Goal: Task Accomplishment & Management: Complete application form

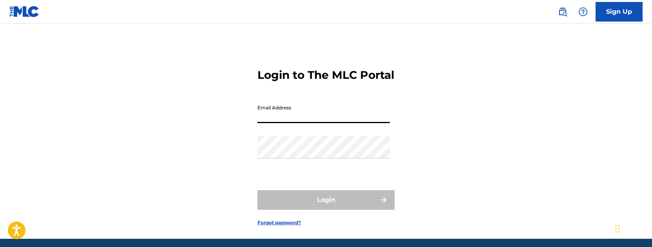
click at [278, 123] on input "Email Address" at bounding box center [323, 112] width 132 height 22
click at [283, 123] on input "Email Address" at bounding box center [323, 112] width 132 height 22
type input "[EMAIL_ADDRESS][DOMAIN_NAME]"
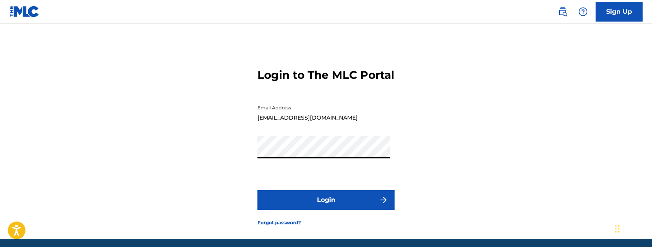
click at [324, 209] on button "Login" at bounding box center [325, 200] width 137 height 20
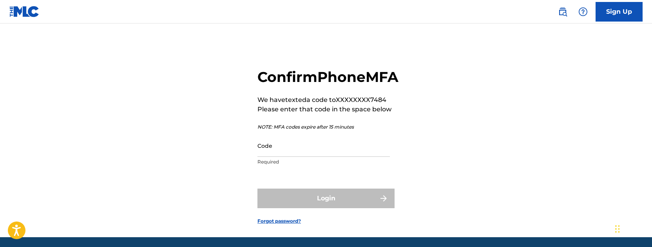
click at [299, 157] on input "Code" at bounding box center [323, 145] width 132 height 22
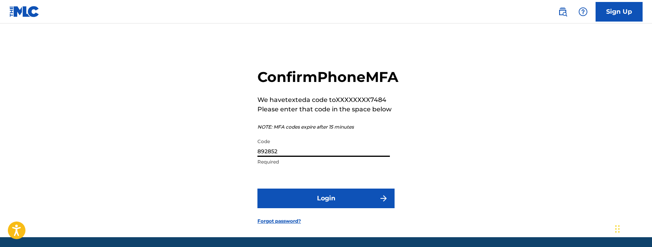
type input "892852"
click at [341, 208] on button "Login" at bounding box center [325, 198] width 137 height 20
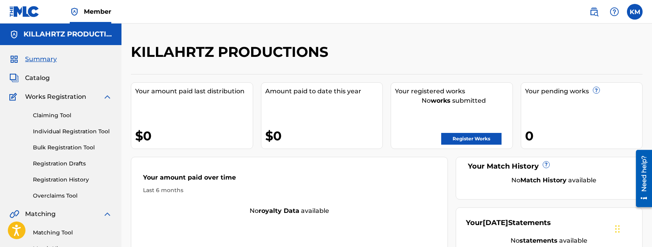
click at [59, 133] on link "Individual Registration Tool" at bounding box center [72, 131] width 79 height 8
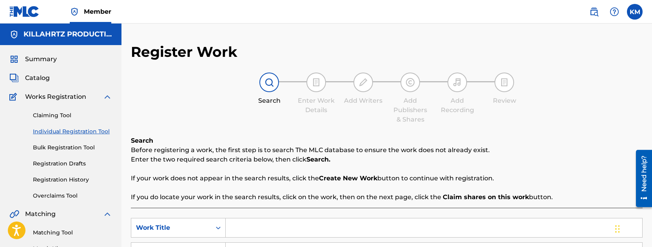
click at [42, 80] on span "Catalog" at bounding box center [37, 77] width 25 height 9
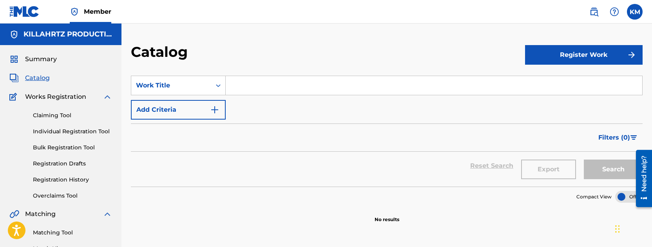
click at [559, 54] on button "Register Work" at bounding box center [584, 55] width 118 height 20
click at [534, 76] on link "Individual" at bounding box center [584, 80] width 118 height 19
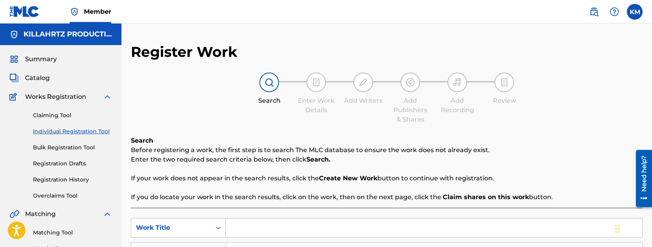
scroll to position [94, 0]
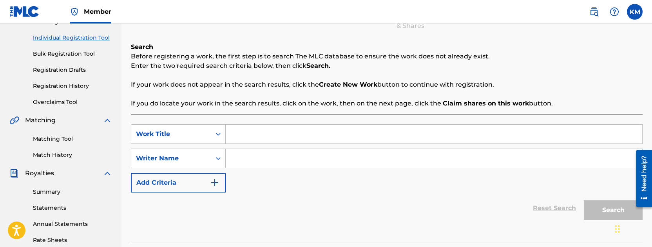
click at [280, 142] on input "Search Form" at bounding box center [434, 134] width 416 height 19
paste input ""LIGHT IT UP" (INSTRUMENTAL) BY GREEKWAVS (EMP & [PERSON_NAME])"
type input ""LIGHT IT UP" (INSTRUMENTAL) BY GREEKWAVS (EMP & [PERSON_NAME])"
click at [255, 152] on input "Search Form" at bounding box center [434, 158] width 416 height 19
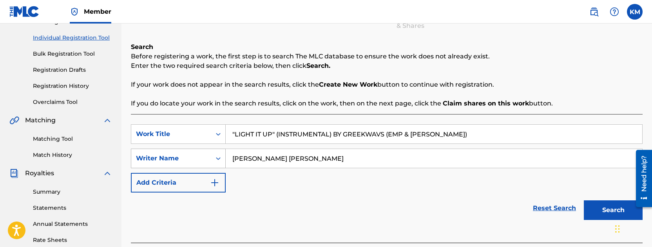
type input "[PERSON_NAME] [PERSON_NAME]"
click at [179, 162] on div "Writer Name" at bounding box center [171, 158] width 71 height 9
click at [302, 180] on div "SearchWithCriteria825a3358-9467-44c5-85b1-c4bbb0ecf401 Work Title "LIGHT IT UP"…" at bounding box center [387, 158] width 512 height 68
click at [172, 181] on button "Add Criteria" at bounding box center [178, 183] width 95 height 20
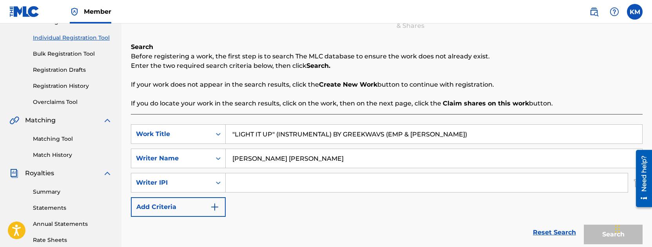
click at [235, 185] on input "Search Form" at bounding box center [427, 182] width 402 height 19
paste input "727867890"
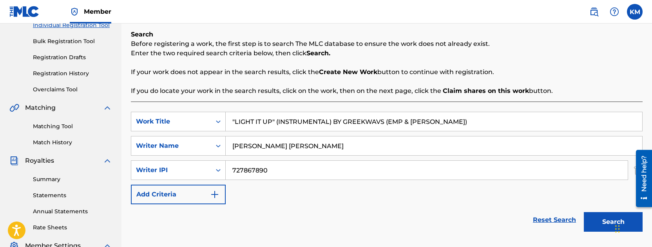
scroll to position [114, 0]
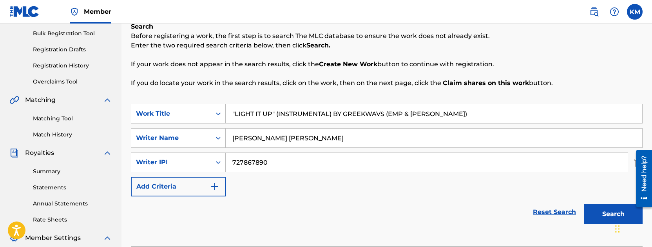
type input "727867890"
click at [202, 188] on button "Add Criteria" at bounding box center [178, 187] width 95 height 20
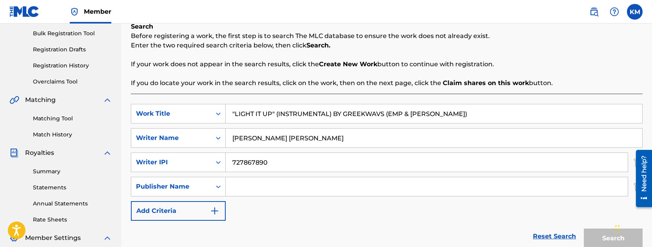
click at [243, 188] on input "Search Form" at bounding box center [427, 186] width 402 height 19
paste input "KILLAHRTZ PRODUCTIONS ENT."
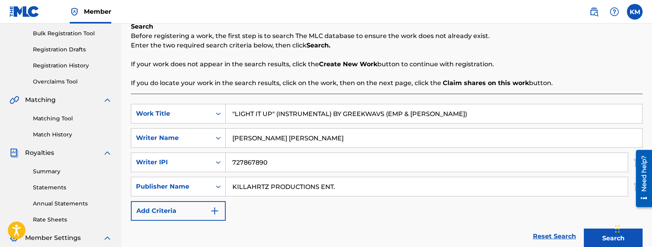
type input "KILLAHRTZ PRODUCTIONS ENT."
click at [198, 212] on button "Add Criteria" at bounding box center [178, 211] width 95 height 20
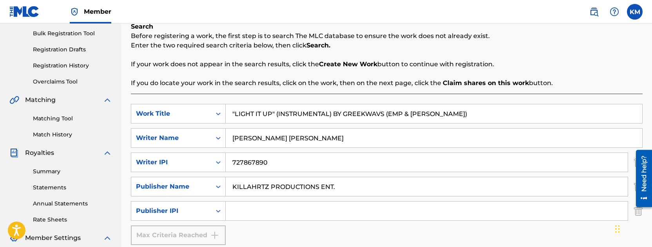
click at [235, 212] on input "Search Form" at bounding box center [427, 210] width 402 height 19
paste input "1006943479"
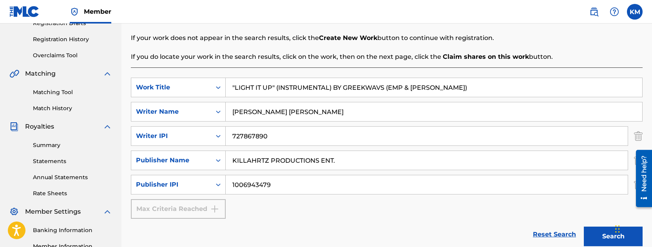
scroll to position [143, 0]
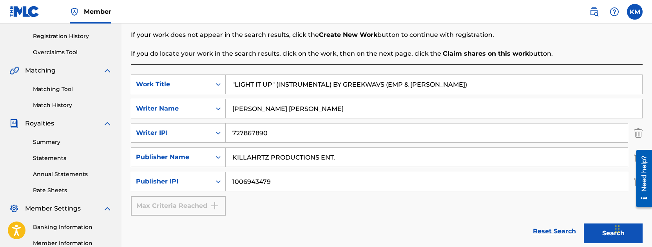
type input "1006943479"
click at [338, 113] on input "[PERSON_NAME] [PERSON_NAME]" at bounding box center [434, 108] width 416 height 19
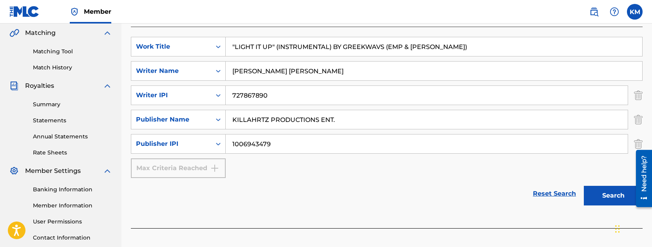
scroll to position [170, 0]
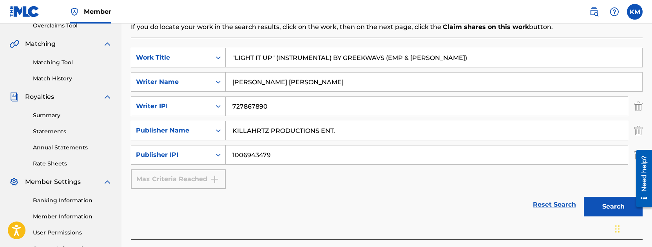
click at [604, 204] on button "Search" at bounding box center [613, 207] width 59 height 20
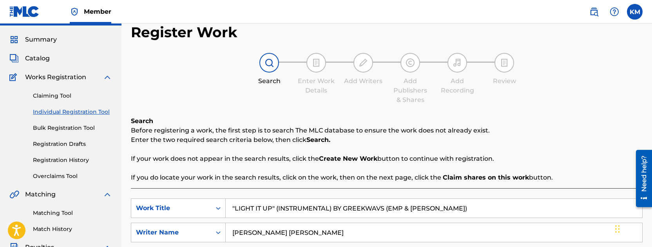
scroll to position [17, 0]
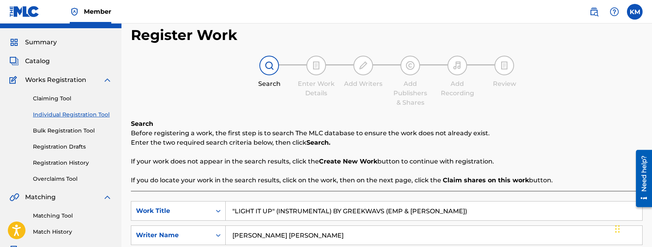
click at [308, 67] on div at bounding box center [316, 66] width 20 height 20
click at [60, 97] on link "Claiming Tool" at bounding box center [72, 98] width 79 height 8
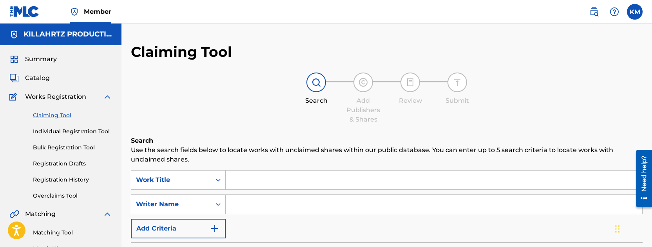
click at [42, 77] on span "Catalog" at bounding box center [37, 77] width 25 height 9
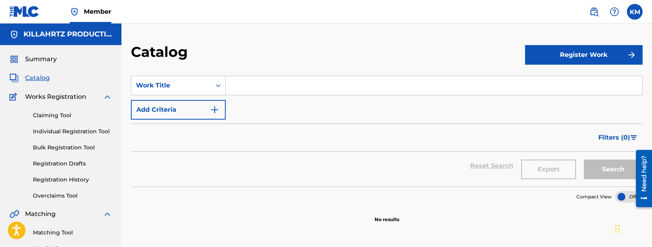
click at [46, 98] on span "Works Registration" at bounding box center [55, 96] width 61 height 9
click at [58, 114] on link "Claiming Tool" at bounding box center [72, 115] width 79 height 8
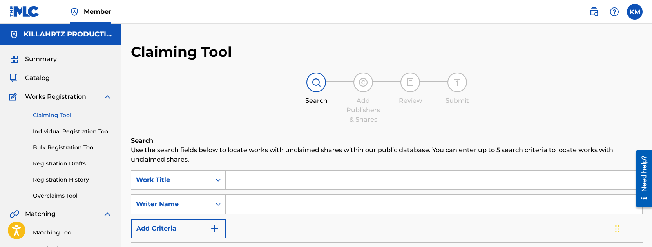
click at [250, 181] on input "Search Form" at bounding box center [434, 179] width 416 height 19
paste input "1006943479"
type input "1"
paste input ""LIGHT IT UP" (INSTRUMENTAL) BY GREEKWAVS (EMP & [PERSON_NAME])"
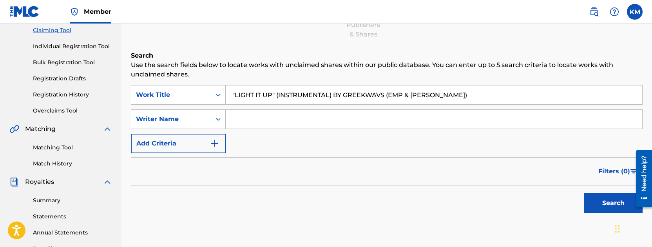
scroll to position [134, 0]
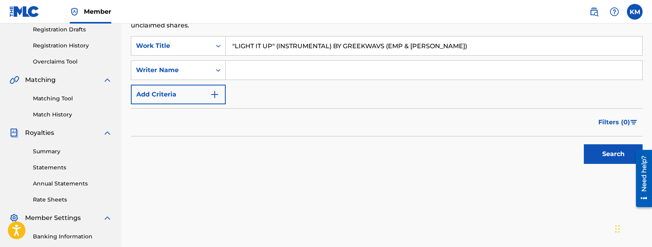
type input ""LIGHT IT UP" (INSTRUMENTAL) BY GREEKWAVS (EMP & [PERSON_NAME])"
click at [604, 148] on button "Search" at bounding box center [613, 154] width 59 height 20
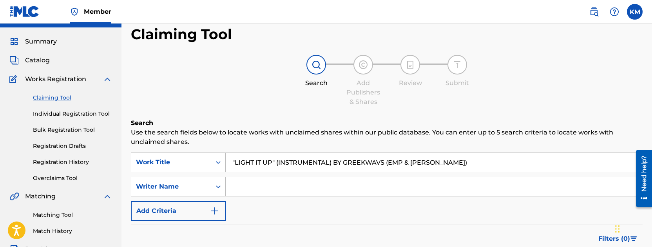
scroll to position [0, 0]
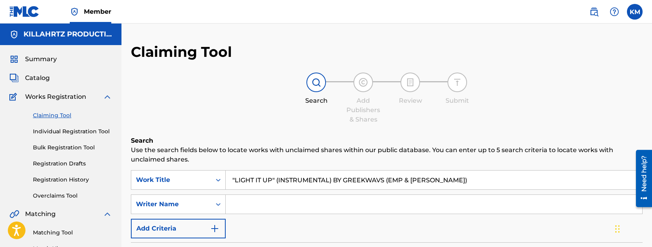
click at [637, 11] on label at bounding box center [635, 12] width 16 height 16
click at [635, 12] on input "KM [PERSON_NAME] [EMAIL_ADDRESS][DOMAIN_NAME] Notification Preferences Profile …" at bounding box center [635, 12] width 0 height 0
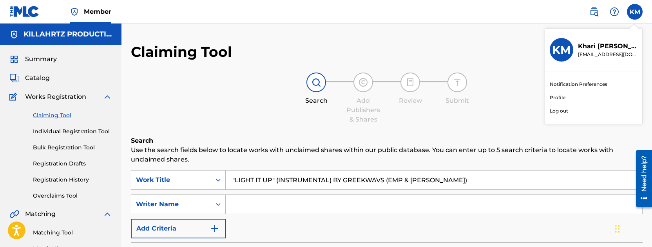
click at [564, 109] on p "Log out" at bounding box center [559, 110] width 18 height 7
click at [635, 12] on input "KM [PERSON_NAME] [EMAIL_ADDRESS][DOMAIN_NAME] Notification Preferences Profile …" at bounding box center [635, 12] width 0 height 0
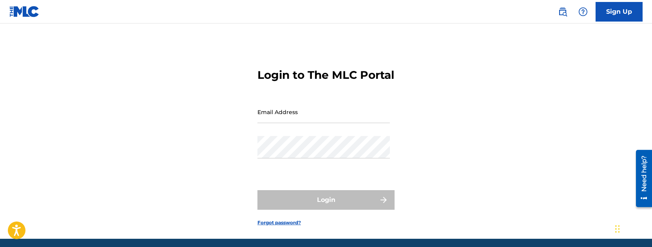
type input "[EMAIL_ADDRESS][DOMAIN_NAME]"
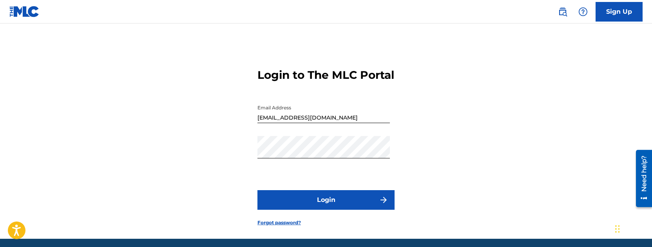
click at [330, 203] on button "Login" at bounding box center [325, 200] width 137 height 20
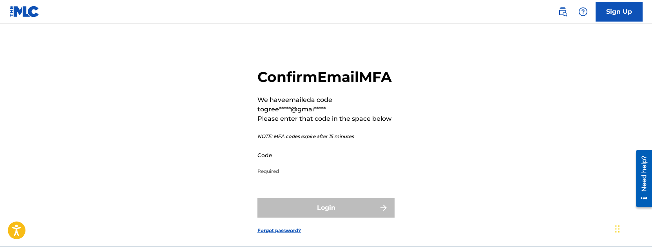
click at [328, 166] on input "Code" at bounding box center [323, 155] width 132 height 22
paste input "724102"
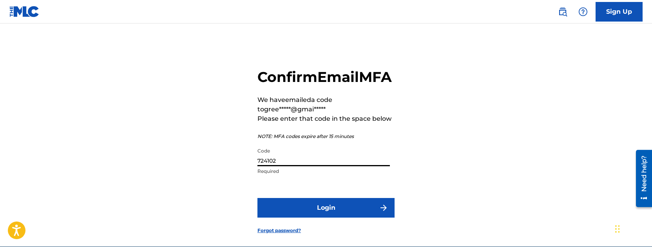
type input "724102"
click at [304, 217] on button "Login" at bounding box center [325, 208] width 137 height 20
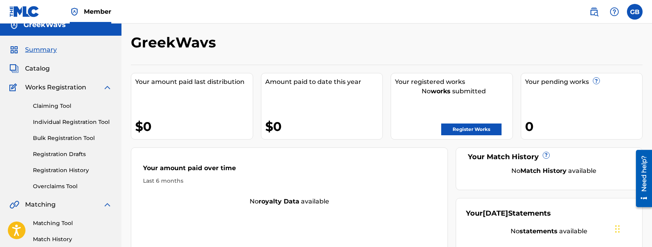
scroll to position [8, 0]
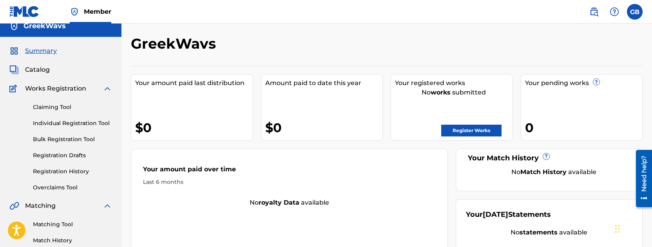
click at [62, 102] on div "Claiming Tool Individual Registration Tool Bulk Registration Tool Registration …" at bounding box center [60, 142] width 103 height 98
click at [62, 104] on link "Claiming Tool" at bounding box center [72, 107] width 79 height 8
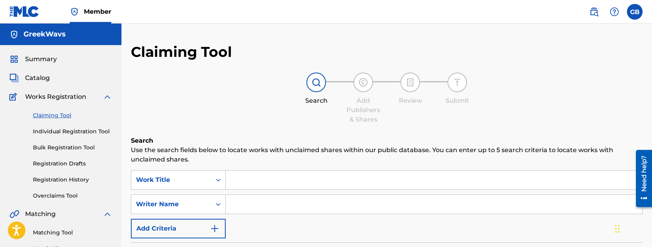
click at [237, 176] on input "Search Form" at bounding box center [434, 179] width 416 height 19
paste input "724102"
type input "7"
click at [259, 191] on div "SearchWithCriteria96e5bdf6-107f-4b9e-bed8-1768cb45e615 Work Title SearchWithCri…" at bounding box center [387, 204] width 512 height 68
click at [259, 178] on input "Search Form" at bounding box center [434, 179] width 416 height 19
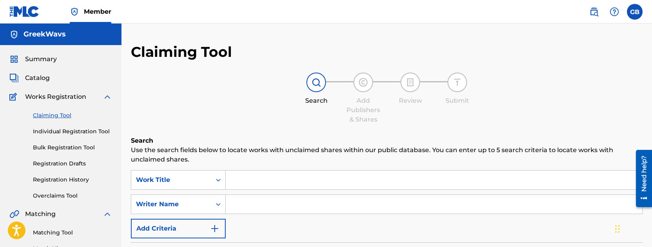
paste input ""LIGHT IT UP" (INSTRUMENTAL) BY GREEKWAVS (EMP & [PERSON_NAME])"
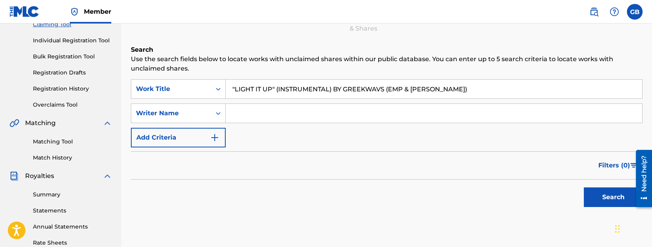
scroll to position [94, 0]
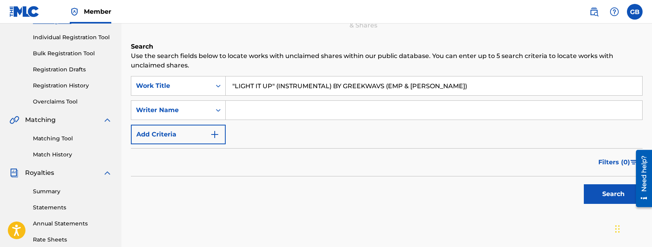
click at [604, 195] on button "Search" at bounding box center [613, 194] width 59 height 20
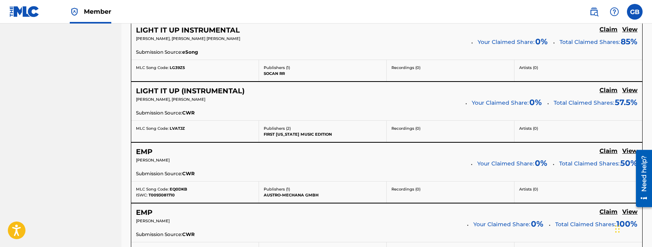
scroll to position [726, 0]
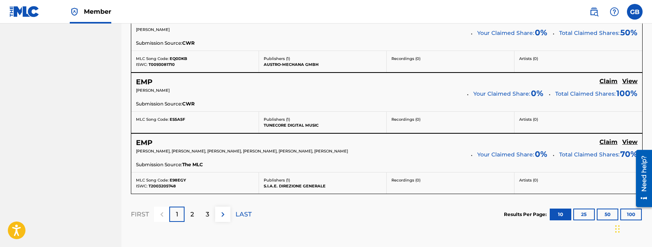
click at [194, 212] on div "2" at bounding box center [192, 213] width 15 height 15
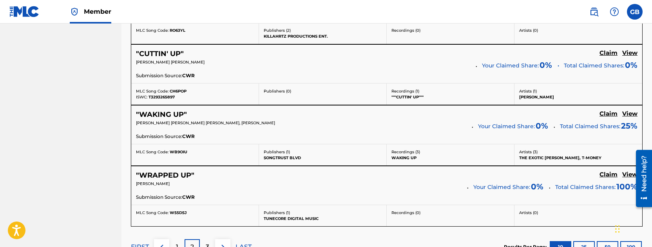
scroll to position [622, 0]
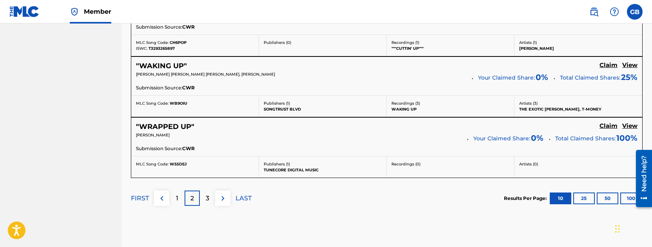
click at [208, 200] on p "3" at bounding box center [208, 198] width 4 height 9
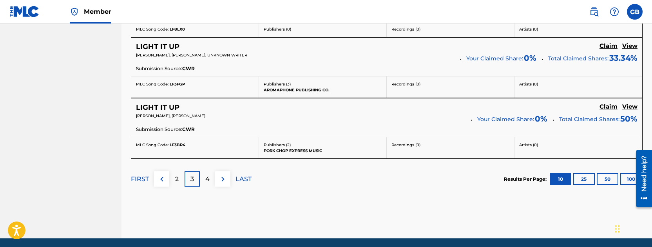
scroll to position [753, 0]
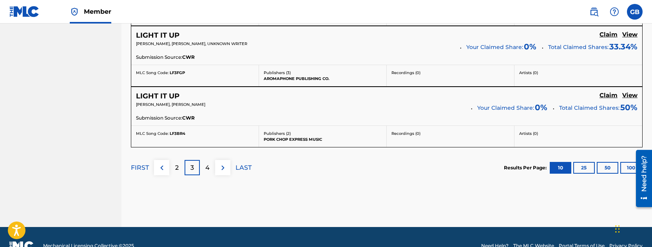
click at [174, 167] on div "2" at bounding box center [176, 167] width 15 height 15
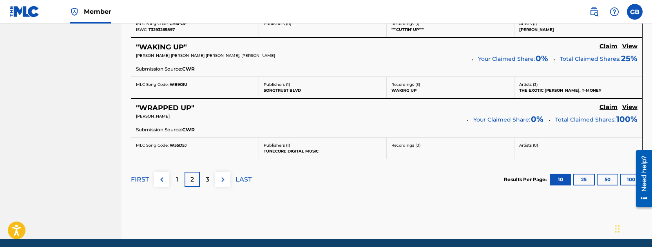
click at [208, 179] on p "3" at bounding box center [208, 179] width 4 height 9
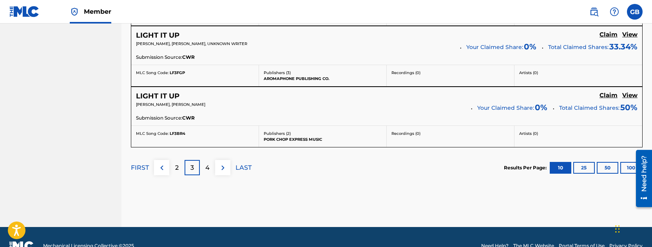
click at [209, 171] on p "4" at bounding box center [207, 167] width 4 height 9
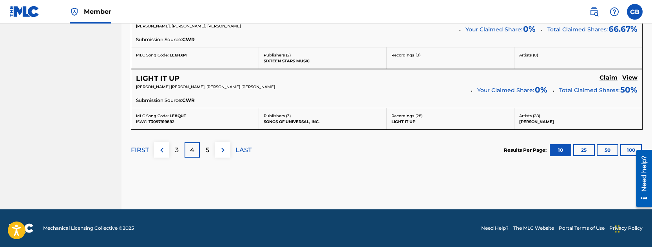
click at [211, 148] on div "5" at bounding box center [207, 149] width 15 height 15
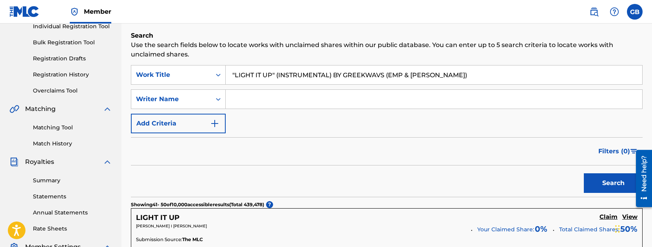
scroll to position [34, 0]
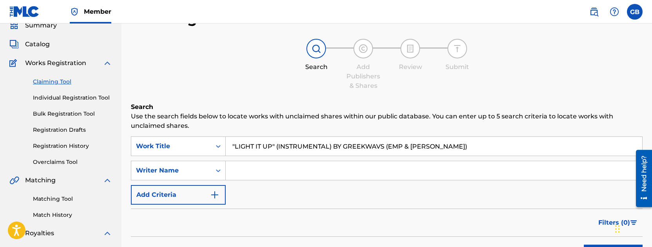
drag, startPoint x: 454, startPoint y: 148, endPoint x: 389, endPoint y: 144, distance: 65.1
click at [389, 144] on input ""LIGHT IT UP" (INSTRUMENTAL) BY GREEKWAVS (EMP & [PERSON_NAME])" at bounding box center [434, 146] width 416 height 19
type input ""LIGHT IT UP" (INSTRUMENTAL) BY GREEKWAVS"
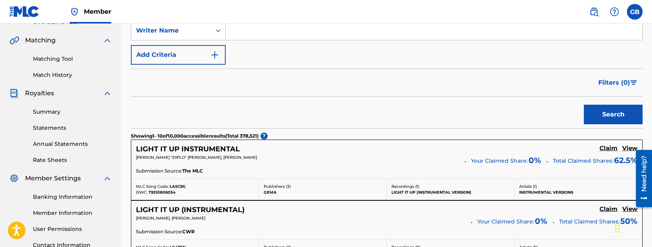
scroll to position [59, 0]
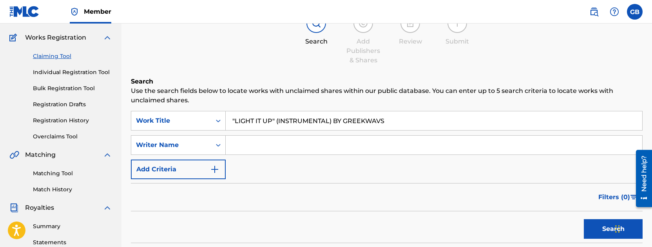
click at [597, 230] on button "Search" at bounding box center [613, 229] width 59 height 20
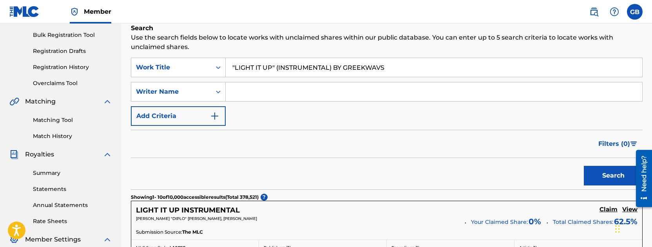
scroll to position [103, 0]
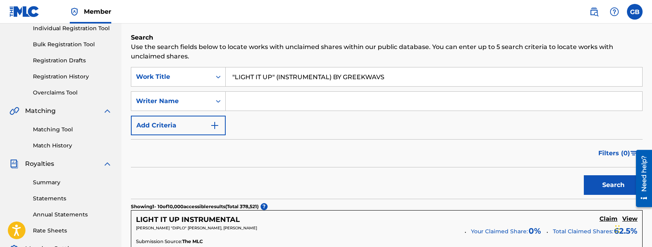
click at [289, 101] on input "Search Form" at bounding box center [434, 101] width 416 height 19
paste input "[PERSON_NAME] [PERSON_NAME]"
type input "[PERSON_NAME] [PERSON_NAME]"
click at [594, 183] on button "Search" at bounding box center [613, 185] width 59 height 20
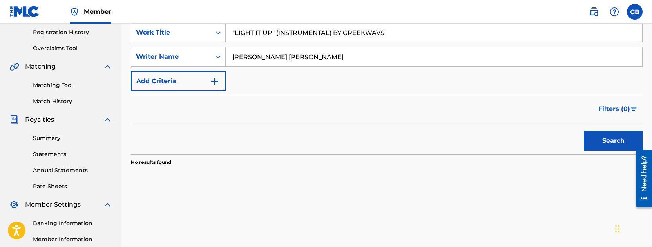
scroll to position [130, 0]
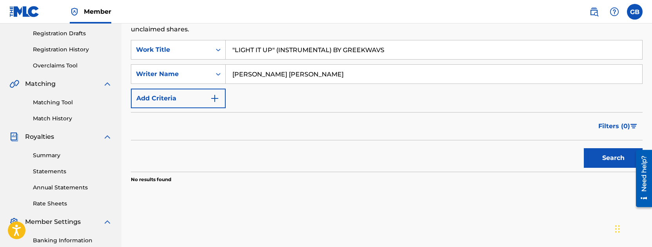
drag, startPoint x: 255, startPoint y: 45, endPoint x: 219, endPoint y: 39, distance: 36.5
click at [219, 39] on div "Search Use the search fields below to locate works with unclaimed shares within…" at bounding box center [387, 114] width 512 height 216
drag, startPoint x: 397, startPoint y: 53, endPoint x: 197, endPoint y: 38, distance: 200.4
click at [197, 38] on div "Search Use the search fields below to locate works with unclaimed shares within…" at bounding box center [387, 114] width 512 height 216
type input "="
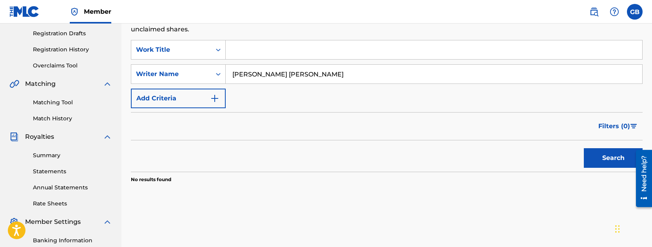
paste input "'PICKY' - [PERSON_NAME] (FT. [PERSON_NAME])"
type input "'PICKY' - [PERSON_NAME] (FT. [PERSON_NAME])"
click at [592, 172] on section "No results found" at bounding box center [387, 177] width 512 height 11
click at [594, 163] on button "Search" at bounding box center [613, 158] width 59 height 20
drag, startPoint x: 361, startPoint y: 79, endPoint x: 176, endPoint y: 72, distance: 184.6
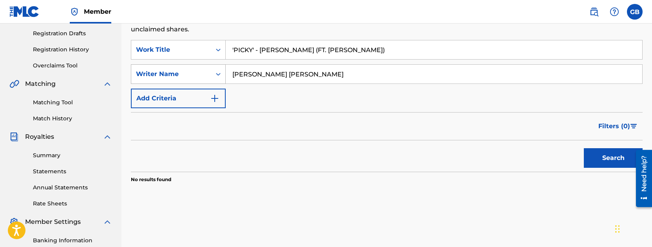
click at [176, 72] on div "SearchWithCriteriaaf0ba4a4-eba9-4066-8192-e159d5990a34 Writer Name [PERSON_NAME…" at bounding box center [387, 74] width 512 height 20
type input "="
click at [605, 153] on button "Search" at bounding box center [613, 158] width 59 height 20
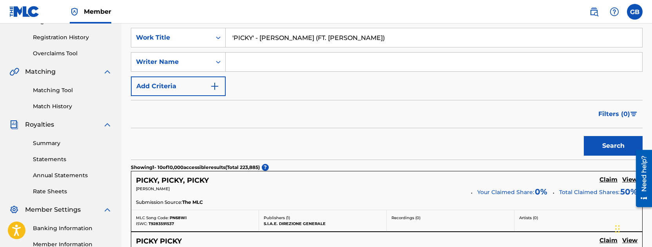
scroll to position [0, 0]
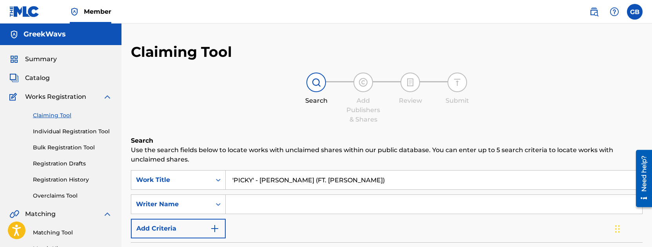
click at [312, 200] on input "Search Form" at bounding box center [434, 204] width 416 height 19
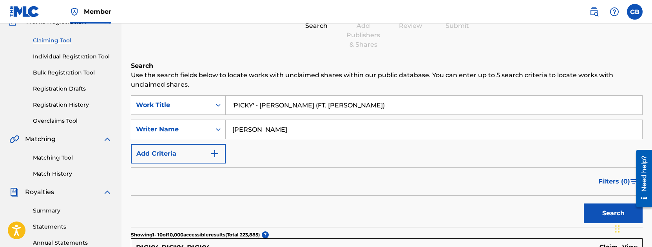
scroll to position [76, 0]
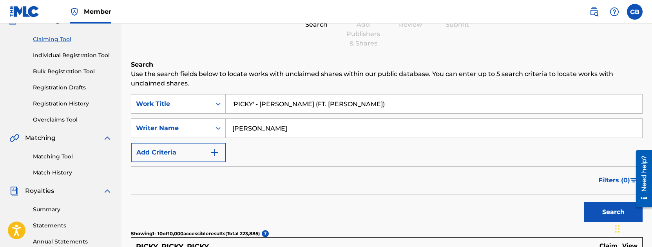
type input "[PERSON_NAME]"
click at [611, 210] on button "Search" at bounding box center [613, 212] width 59 height 20
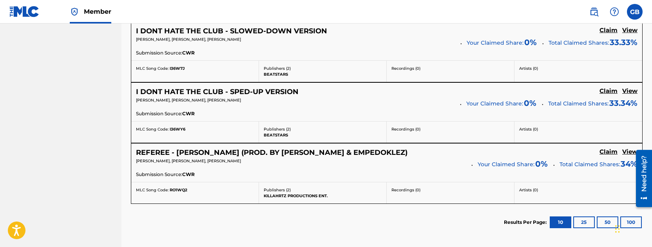
scroll to position [657, 0]
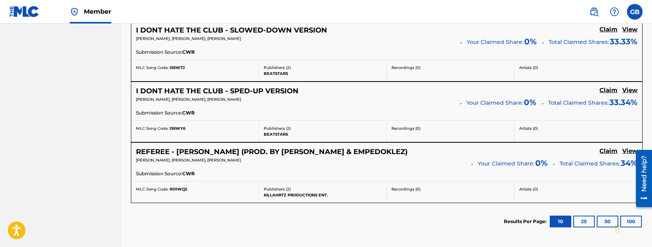
click at [582, 221] on button "25" at bounding box center [584, 221] width 22 height 12
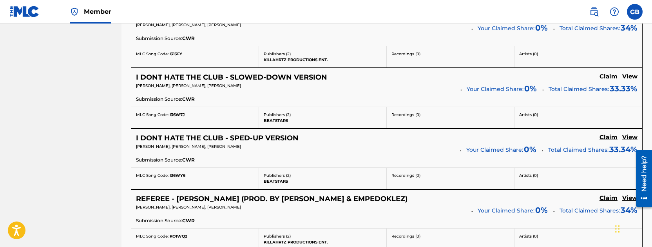
scroll to position [726, 0]
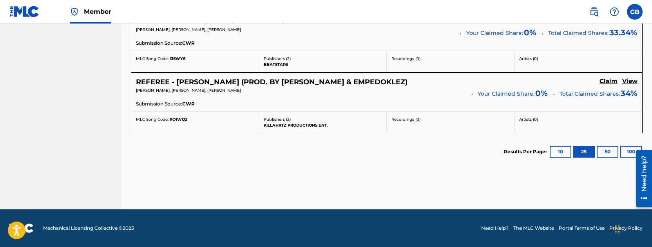
click at [605, 156] on button "50" at bounding box center [608, 152] width 22 height 12
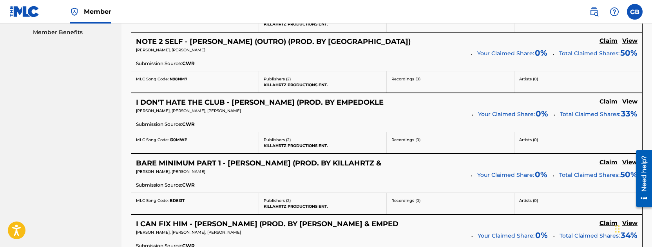
scroll to position [401, 0]
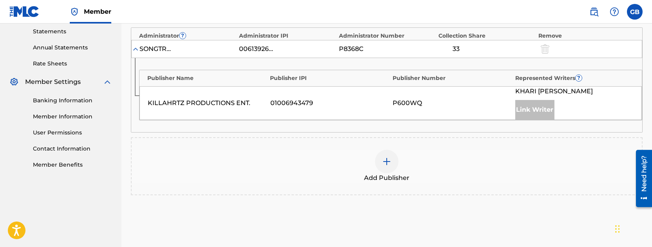
scroll to position [271, 0]
click at [388, 157] on img at bounding box center [386, 160] width 9 height 9
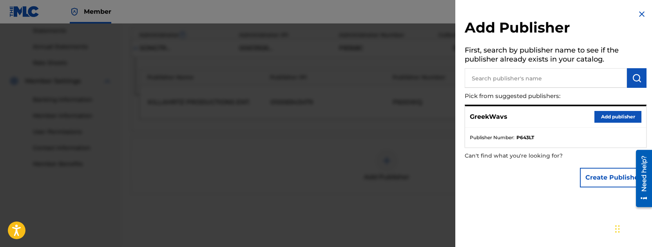
click at [633, 18] on div "Add Publisher First, search by publisher name to see if the publisher already e…" at bounding box center [555, 100] width 201 height 201
click at [637, 16] on img at bounding box center [641, 13] width 9 height 9
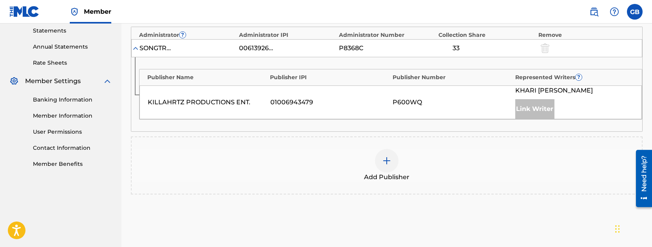
click at [549, 47] on div at bounding box center [544, 47] width 12 height 9
click at [547, 47] on div at bounding box center [544, 47] width 12 height 9
click at [546, 47] on div at bounding box center [544, 47] width 12 height 9
